Goal: Information Seeking & Learning: Learn about a topic

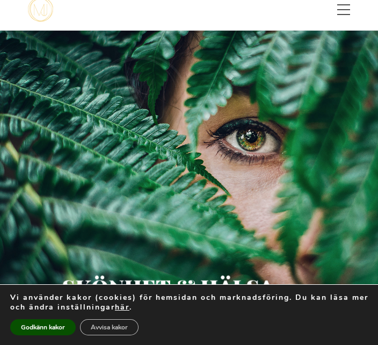
click at [50, 335] on button "Godkänn kakor" at bounding box center [42, 327] width 65 height 16
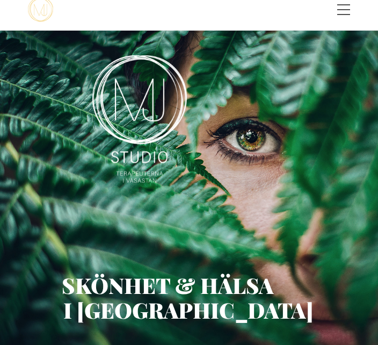
click at [347, 6] on span "Toggle menu" at bounding box center [343, 9] width 13 height 11
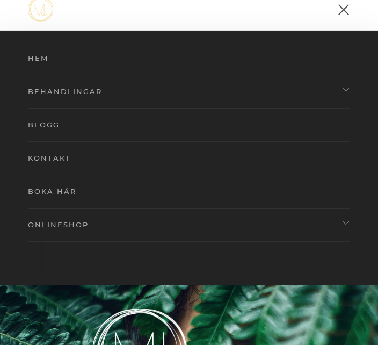
click at [82, 85] on link "Behandlingar" at bounding box center [189, 91] width 322 height 33
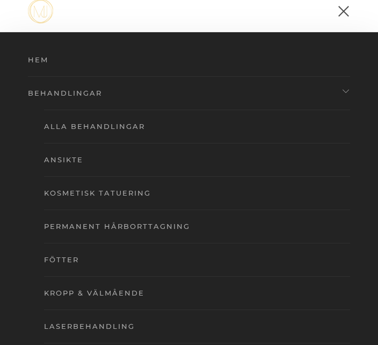
scroll to position [6, 0]
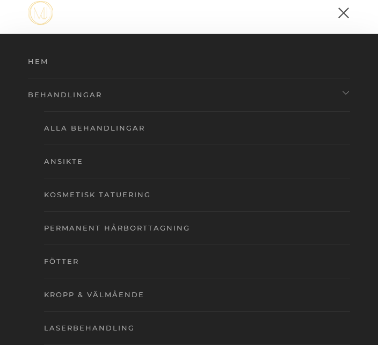
click at [71, 158] on link "Ansikte" at bounding box center [197, 161] width 306 height 33
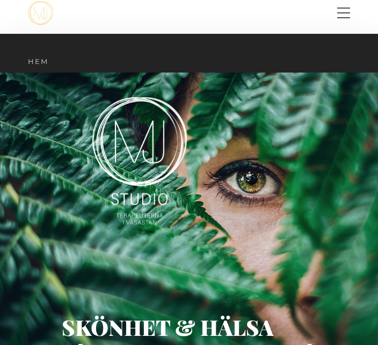
scroll to position [7, 0]
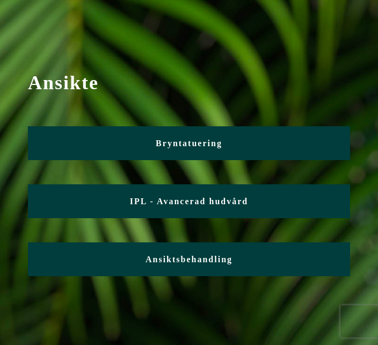
scroll to position [50, 0]
click at [214, 258] on span "Ansiktsbehandling" at bounding box center [188, 258] width 87 height 9
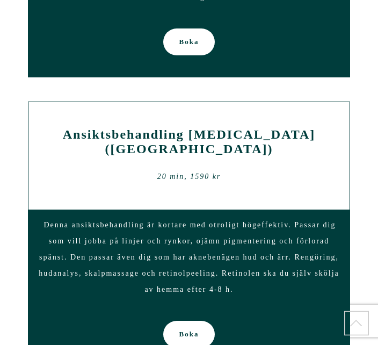
scroll to position [3143, 0]
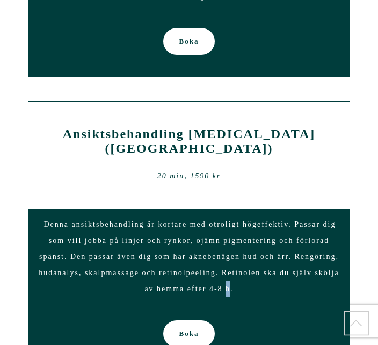
click at [256, 304] on div "Denna ansiktsbehandling är kortare med otroligt högeffektiv. Passar dig som vil…" at bounding box center [188, 257] width 321 height 96
copy span "Retinolen"
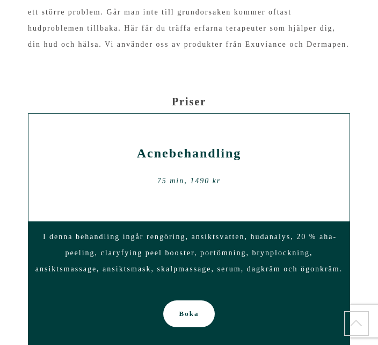
scroll to position [1647, 0]
